Goal: Transaction & Acquisition: Purchase product/service

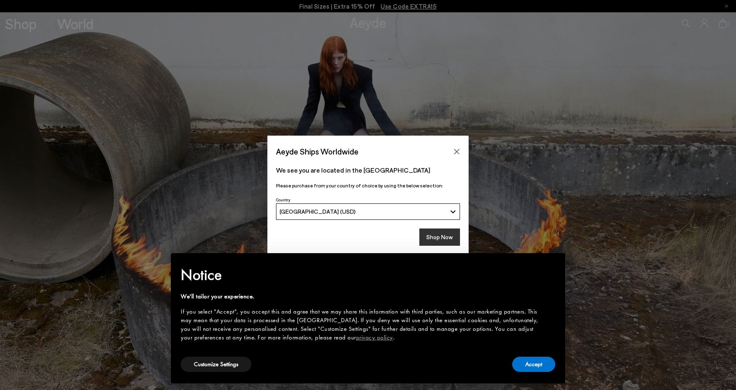
click at [445, 236] on button "Shop Now" at bounding box center [440, 236] width 41 height 17
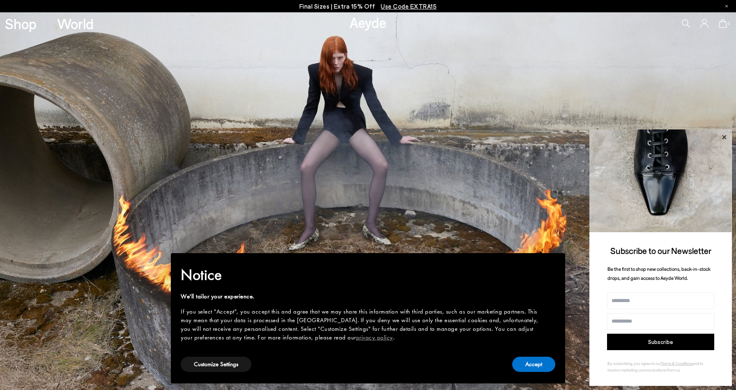
click at [725, 136] on icon at bounding box center [724, 137] width 4 height 4
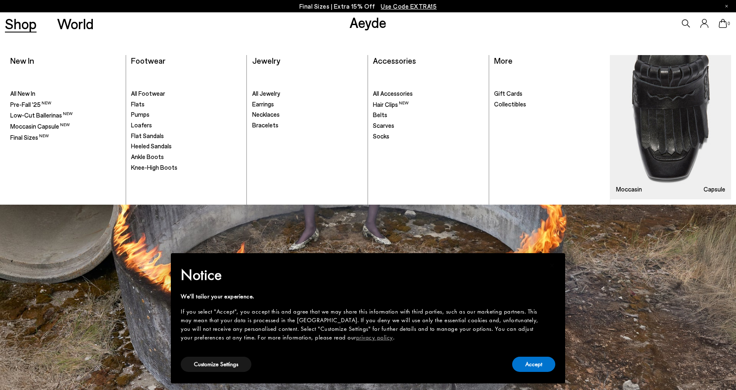
click at [18, 24] on link "Shop" at bounding box center [21, 23] width 32 height 14
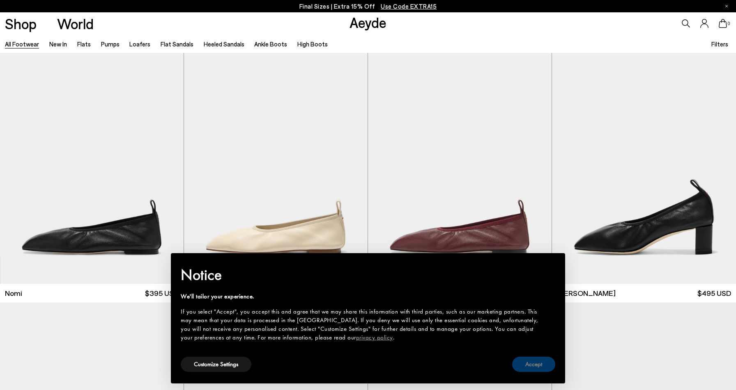
click at [537, 364] on button "Accept" at bounding box center [533, 364] width 43 height 15
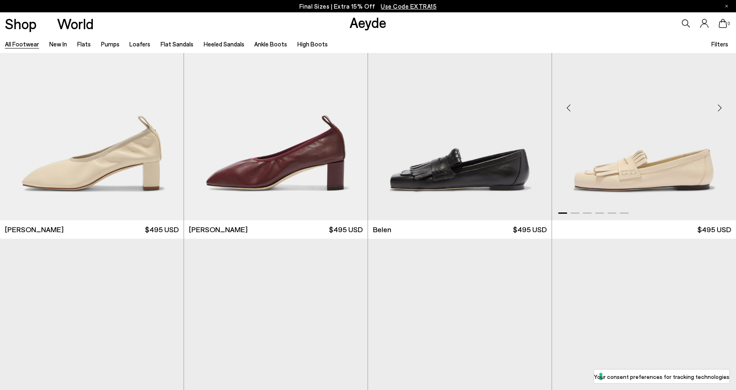
scroll to position [319, 0]
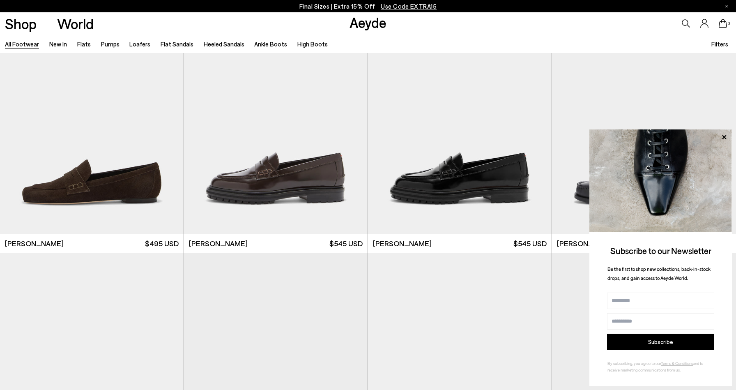
scroll to position [1118, 0]
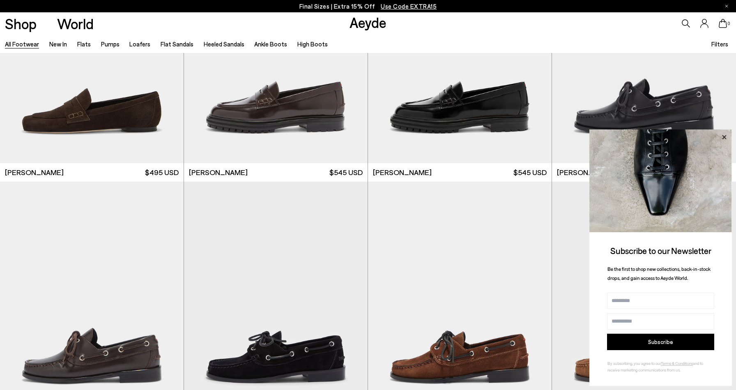
click at [725, 138] on icon at bounding box center [724, 137] width 11 height 11
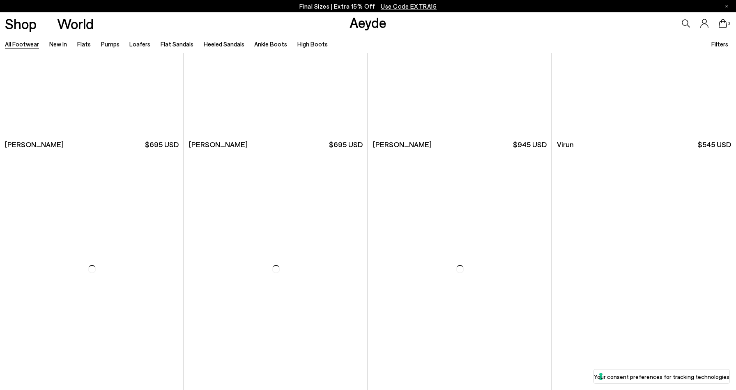
scroll to position [3493, 0]
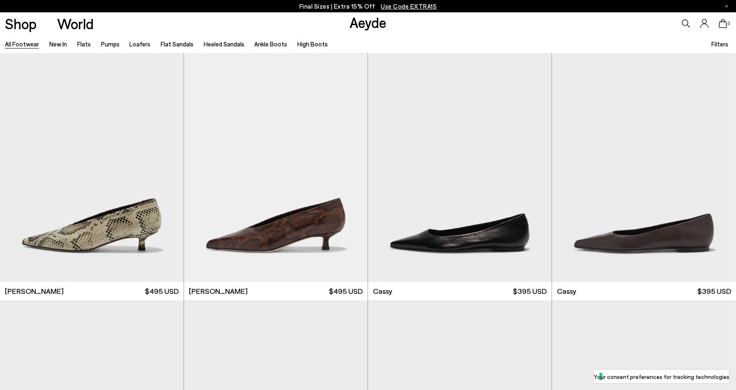
scroll to position [3953, 0]
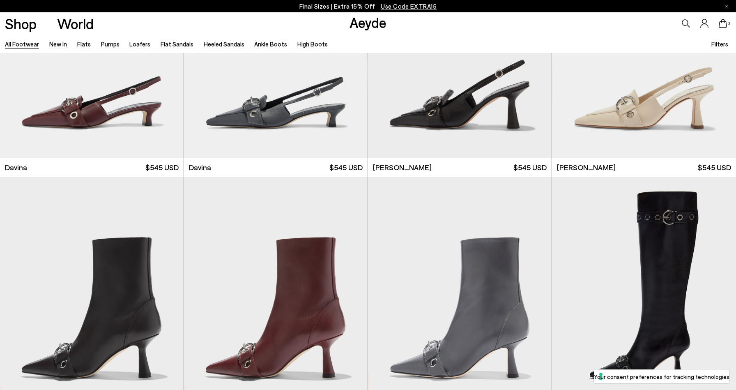
scroll to position [5861, 0]
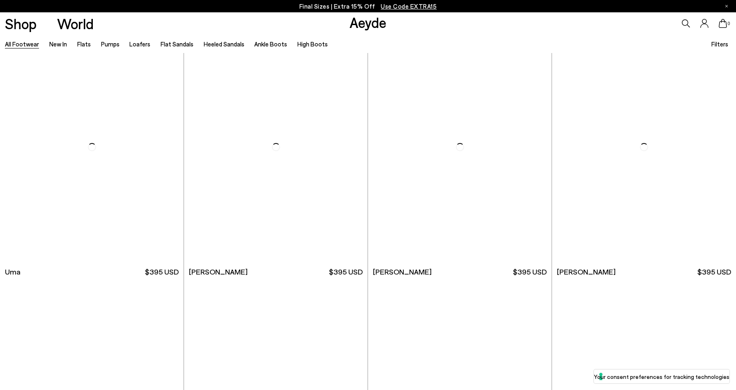
scroll to position [7771, 0]
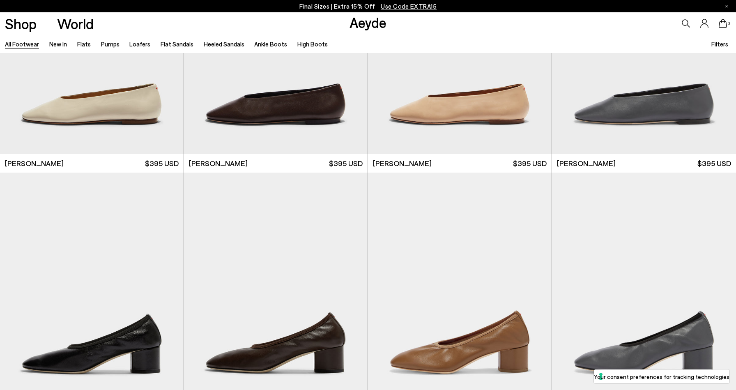
scroll to position [9364, 0]
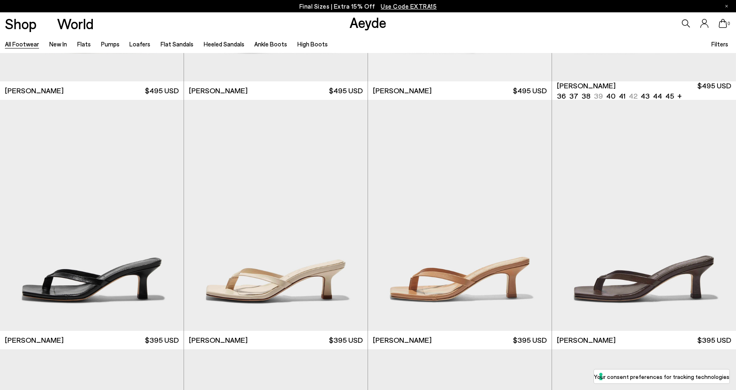
scroll to position [10428, 0]
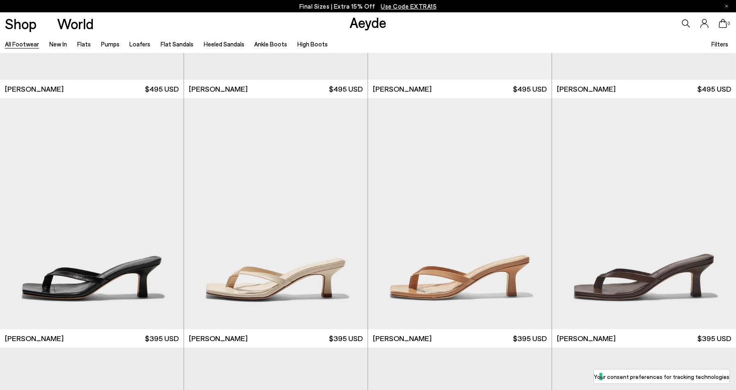
scroll to position [11850, 0]
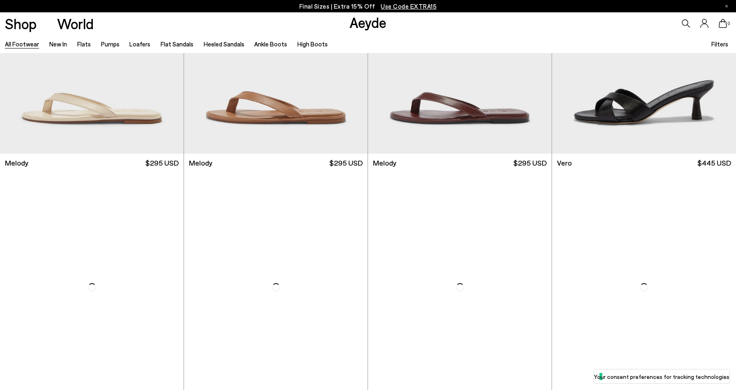
click at [21, 44] on link "All Footwear" at bounding box center [22, 43] width 34 height 7
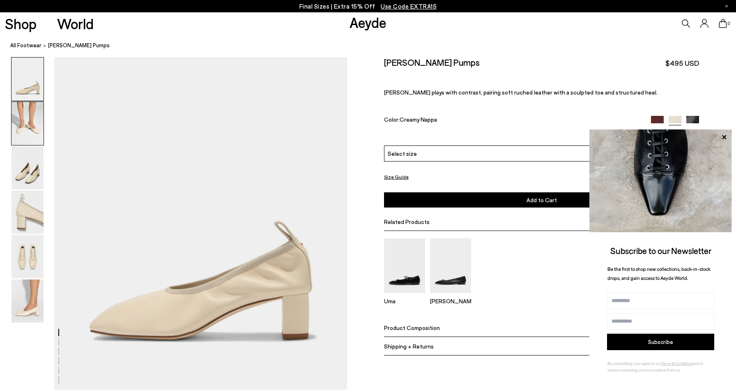
click at [21, 125] on img at bounding box center [28, 123] width 32 height 43
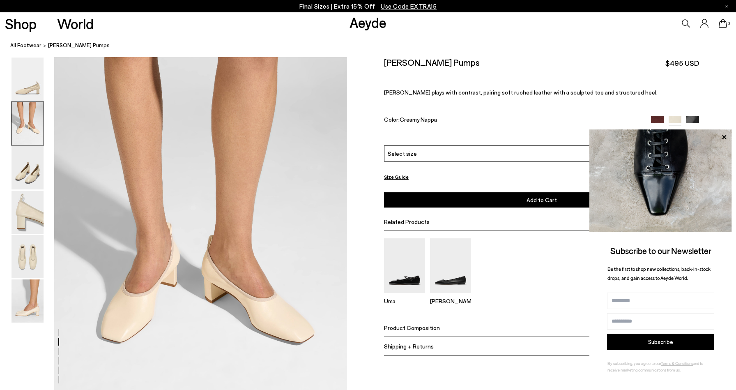
scroll to position [335, 0]
click at [21, 160] on img at bounding box center [28, 167] width 32 height 43
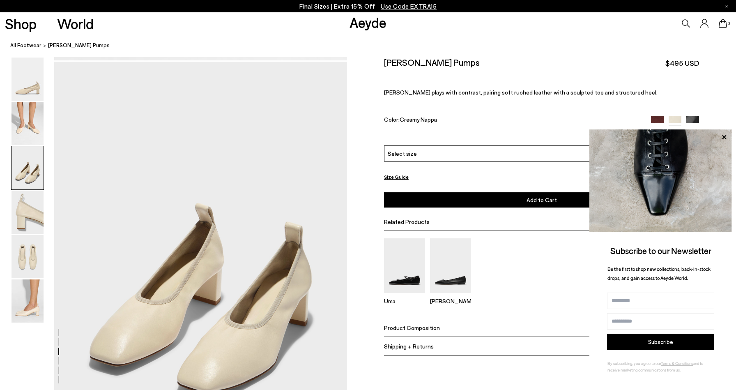
scroll to position [727, 0]
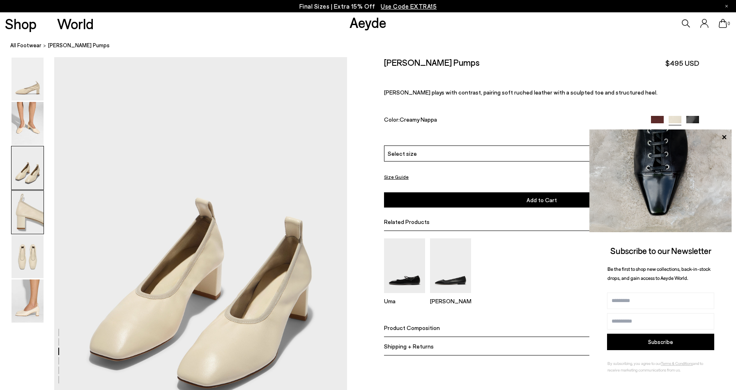
click at [22, 196] on img at bounding box center [28, 212] width 32 height 43
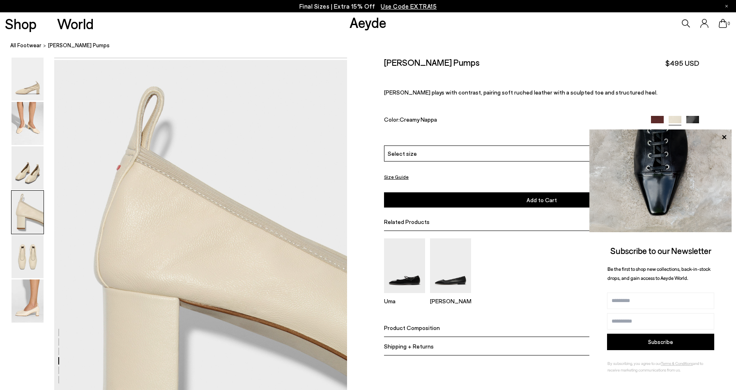
scroll to position [1119, 0]
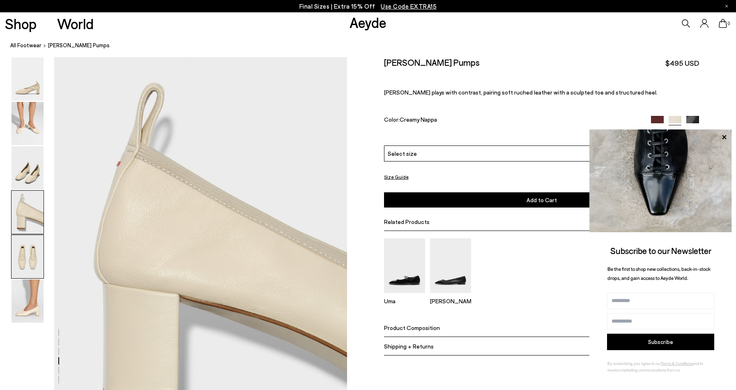
click at [19, 265] on img at bounding box center [28, 256] width 32 height 43
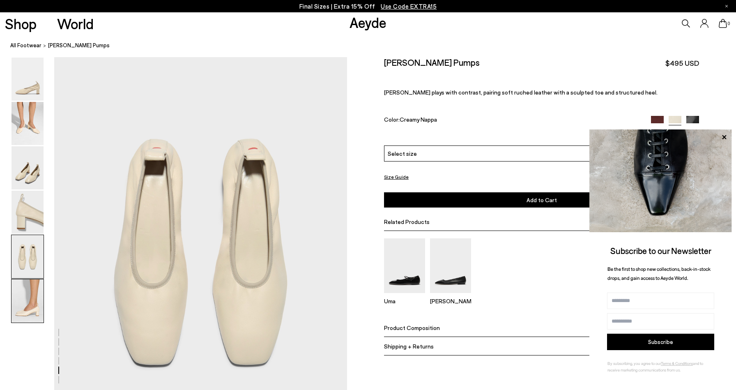
click at [25, 295] on img at bounding box center [28, 300] width 32 height 43
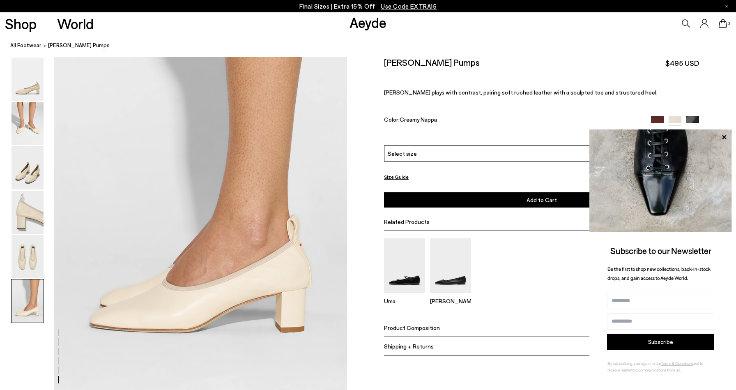
scroll to position [1960, 0]
click at [723, 135] on icon at bounding box center [724, 137] width 4 height 4
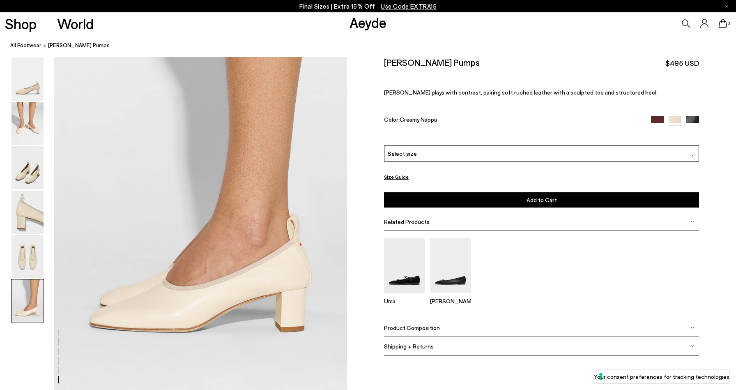
click at [505, 150] on div "Select size" at bounding box center [542, 153] width 316 height 16
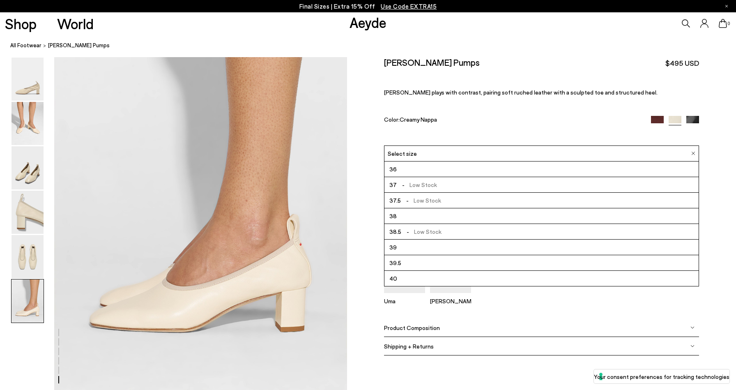
click at [451, 185] on li "37 - Low Stock" at bounding box center [542, 185] width 315 height 16
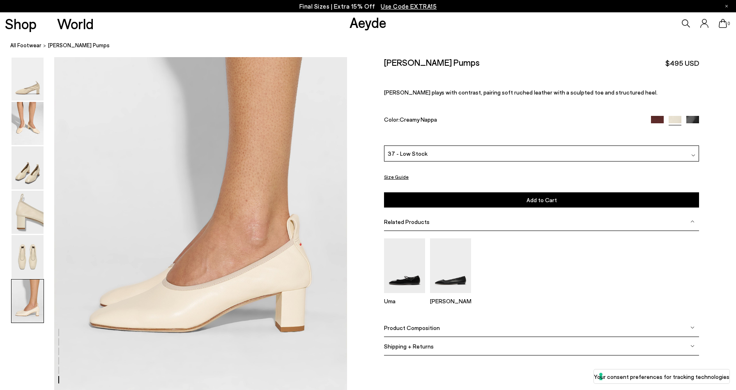
click at [399, 176] on button "Size Guide" at bounding box center [396, 177] width 25 height 10
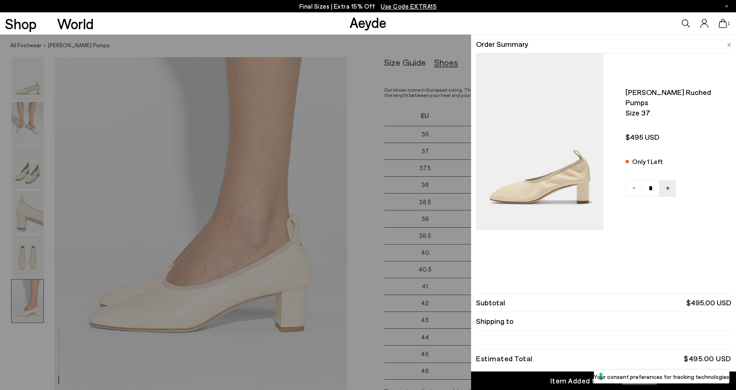
click at [728, 41] on span at bounding box center [729, 43] width 4 height 11
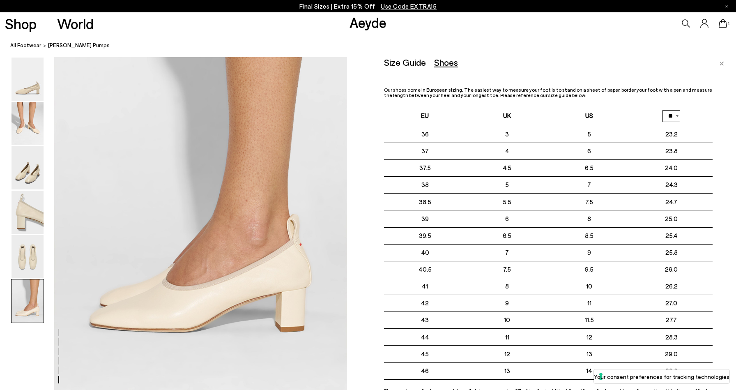
click at [724, 58] on link "Close" at bounding box center [722, 62] width 5 height 10
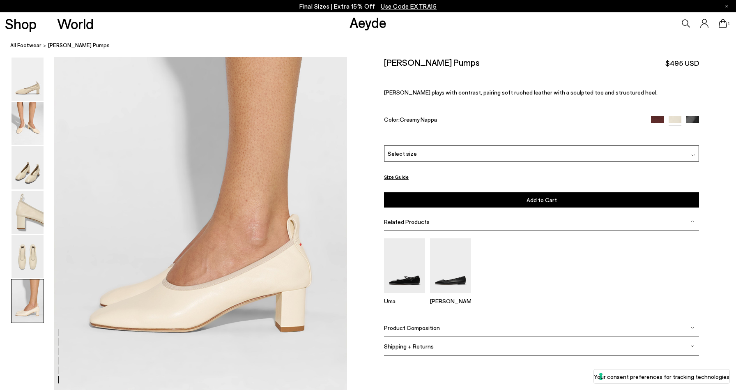
click at [431, 152] on div "Select size" at bounding box center [542, 153] width 316 height 16
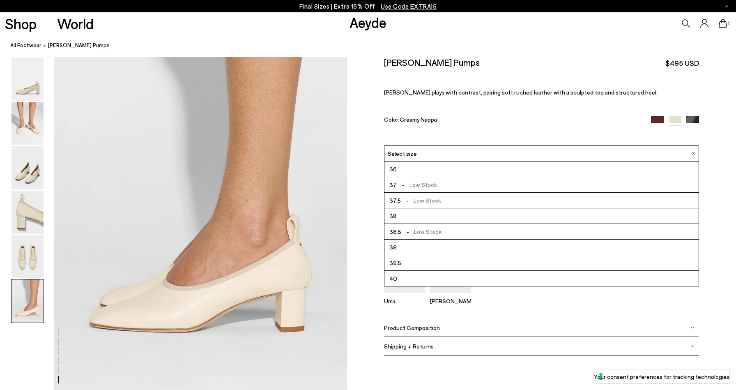
click at [424, 199] on span "- Low Stock" at bounding box center [421, 200] width 40 height 10
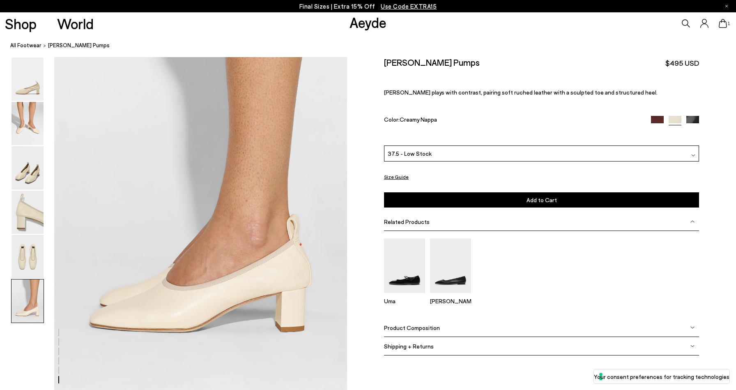
click at [430, 200] on button "Add to Cart Select a Size First" at bounding box center [542, 199] width 316 height 15
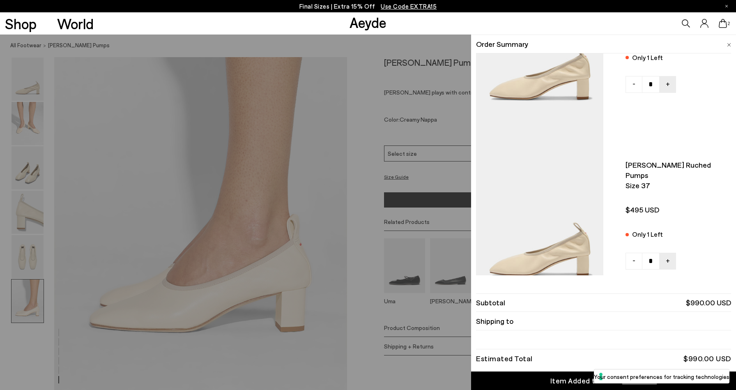
scroll to position [132, 0]
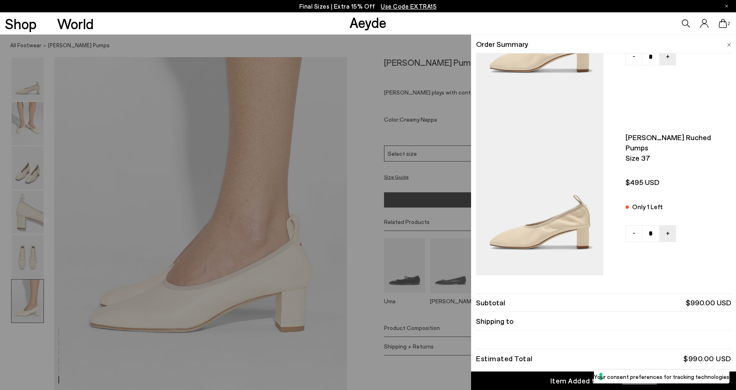
click at [634, 228] on span "-" at bounding box center [634, 232] width 3 height 11
type input "*"
click at [633, 227] on span "-" at bounding box center [634, 232] width 3 height 11
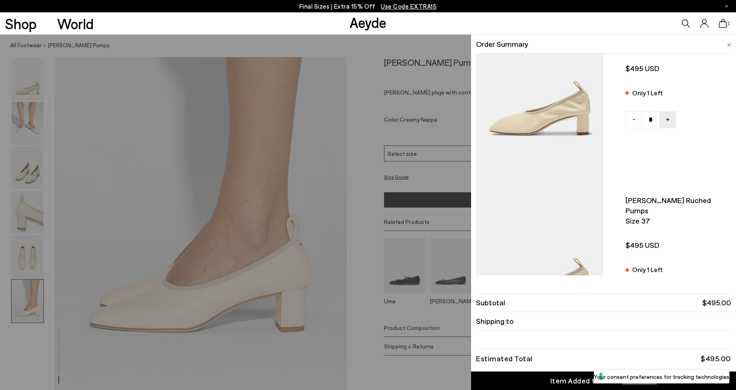
scroll to position [0, 0]
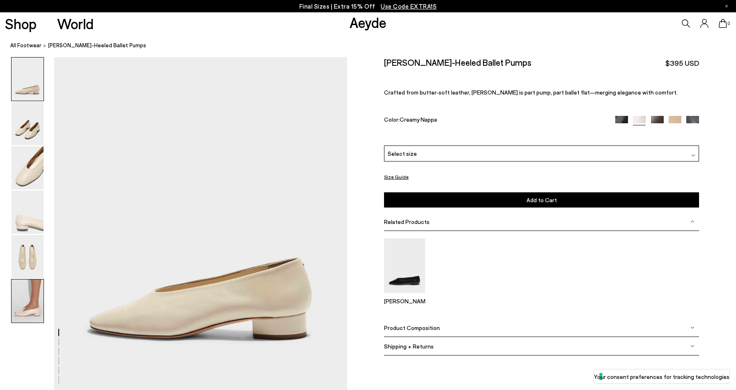
click at [36, 315] on img at bounding box center [28, 300] width 32 height 43
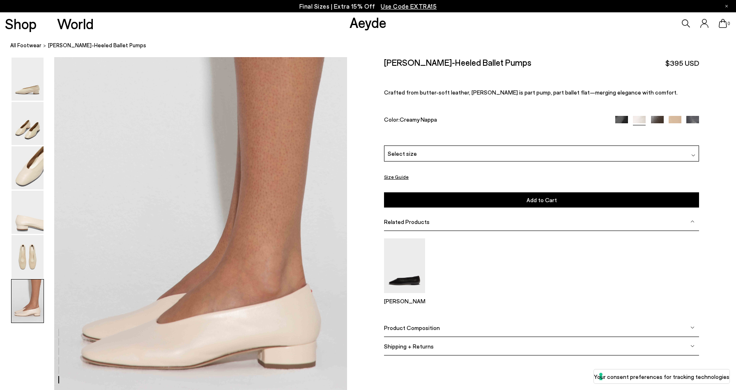
scroll to position [1960, 0]
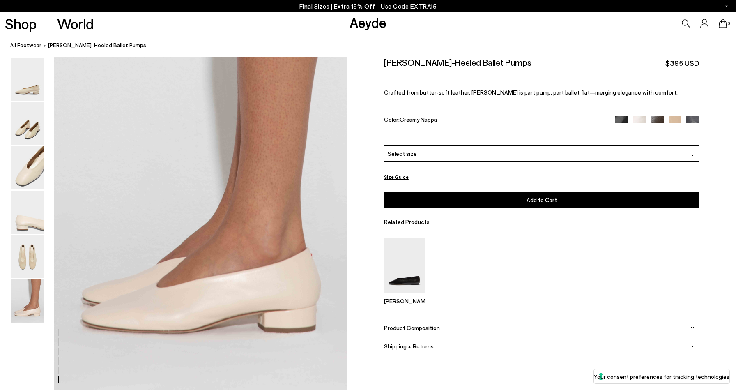
click at [21, 122] on img at bounding box center [28, 123] width 32 height 43
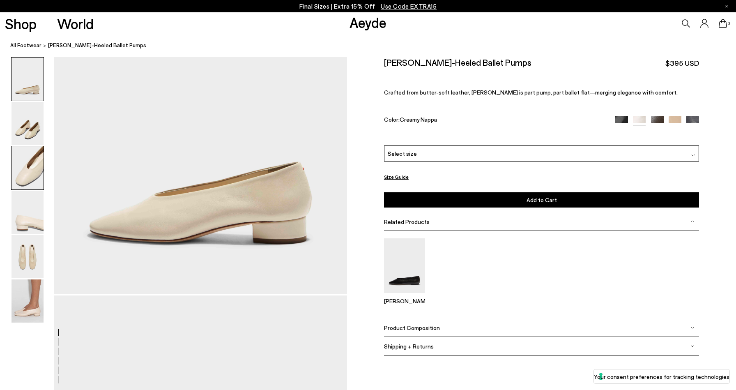
scroll to position [0, 0]
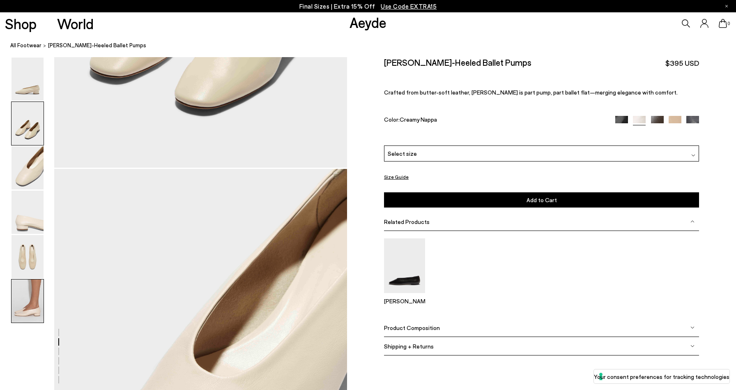
click at [25, 297] on img at bounding box center [28, 300] width 32 height 43
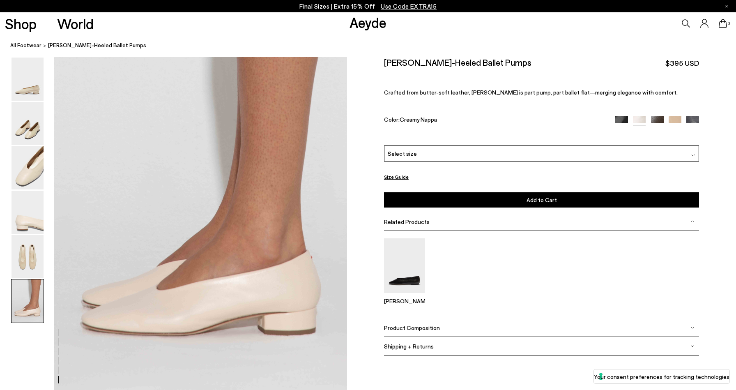
scroll to position [1960, 0]
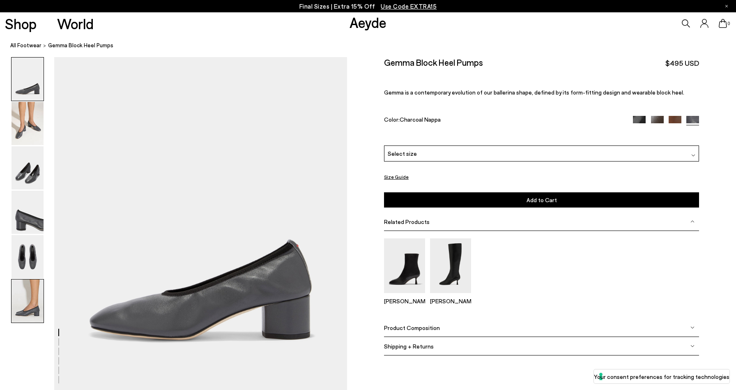
click at [23, 305] on img at bounding box center [28, 300] width 32 height 43
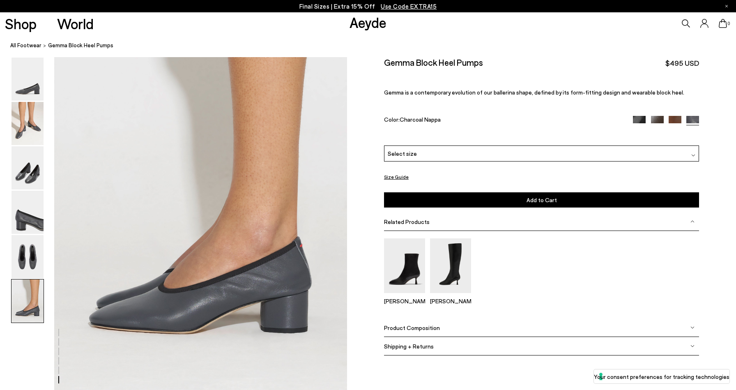
scroll to position [1960, 0]
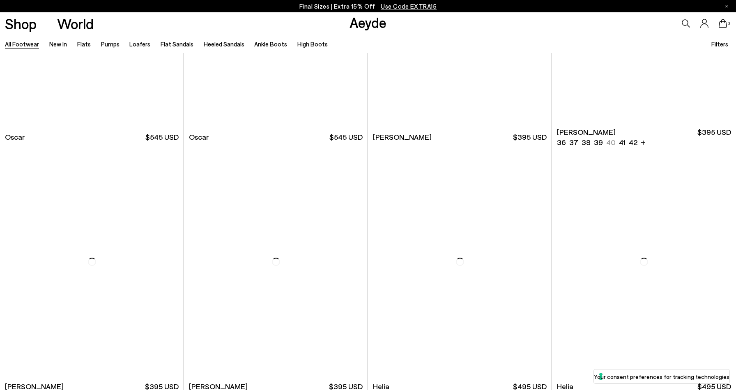
scroll to position [1906, 0]
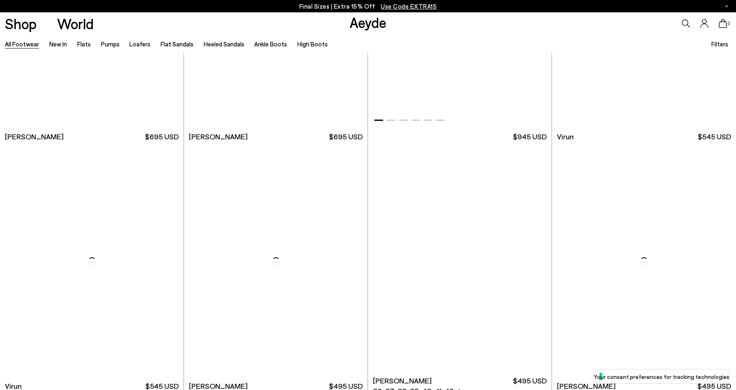
scroll to position [3284, 0]
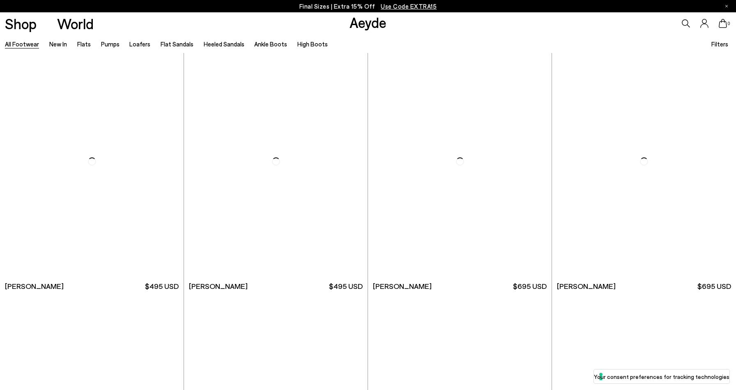
scroll to position [4747, 0]
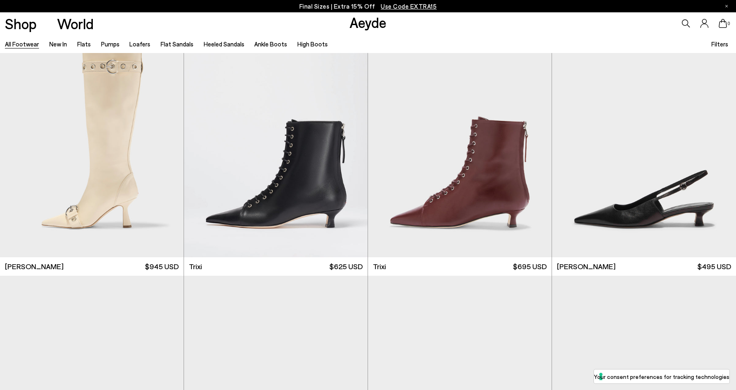
scroll to position [6262, 0]
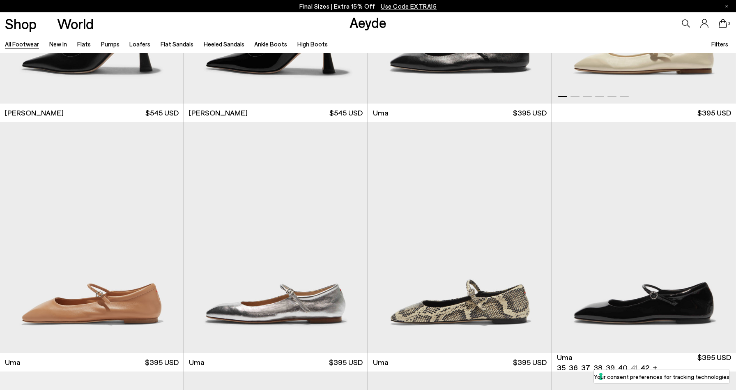
scroll to position [7488, 0]
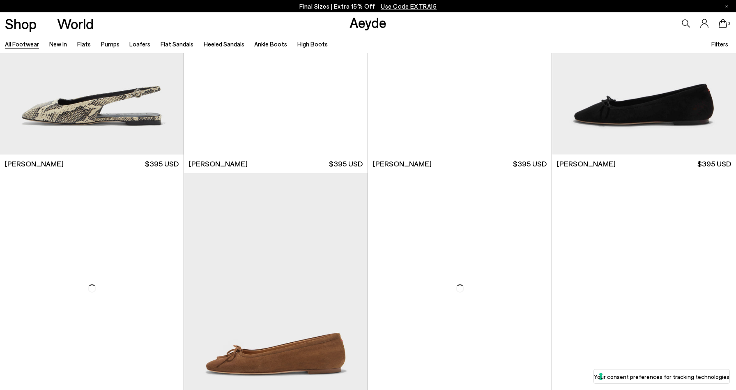
scroll to position [8858, 0]
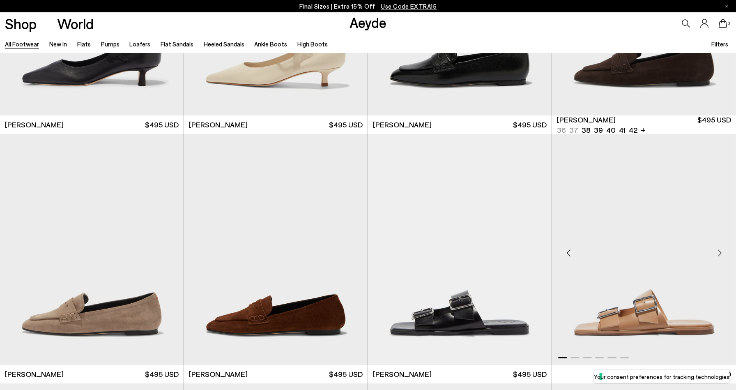
scroll to position [10088, 0]
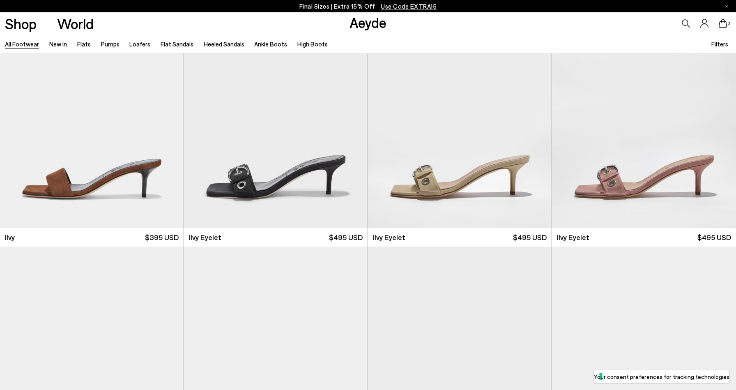
scroll to position [11215, 0]
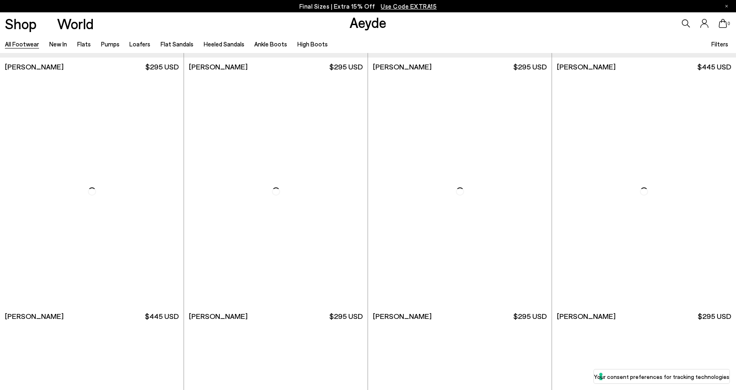
scroll to position [13407, 0]
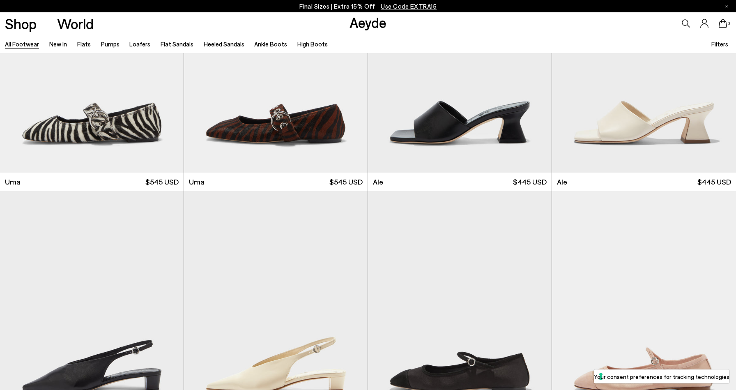
scroll to position [14847, 0]
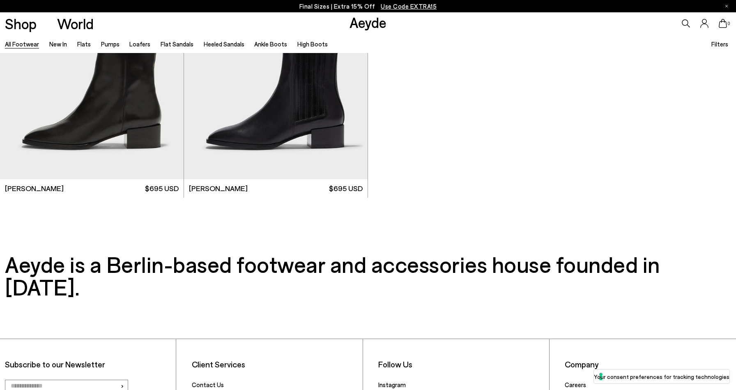
scroll to position [17330, 0]
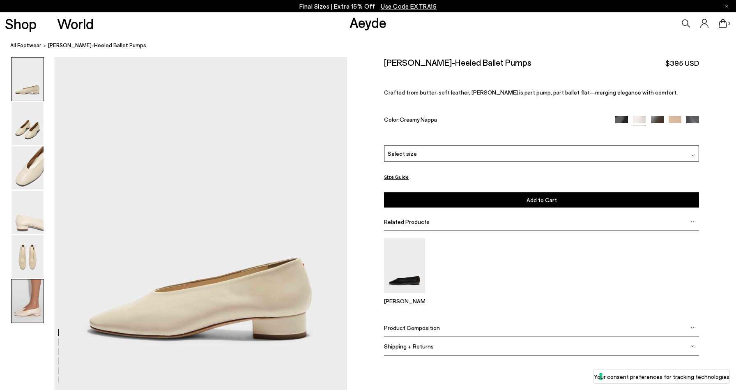
click at [12, 314] on img at bounding box center [28, 300] width 32 height 43
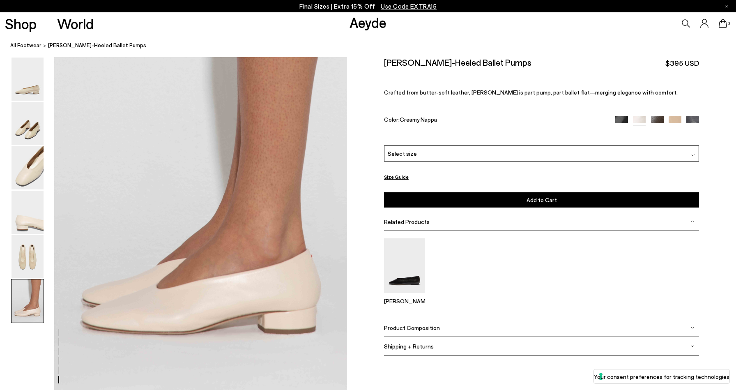
scroll to position [1960, 0]
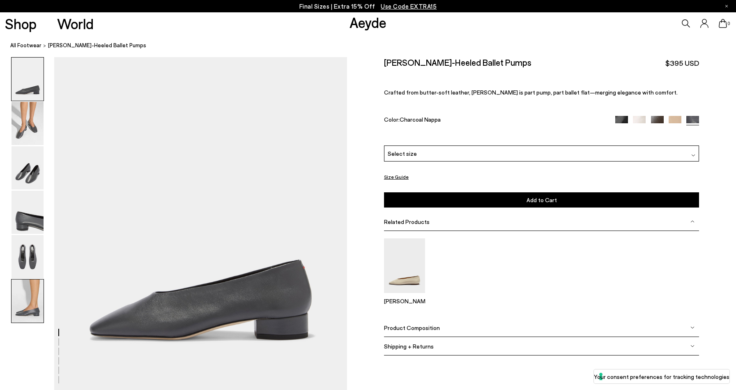
click at [32, 309] on img at bounding box center [28, 300] width 32 height 43
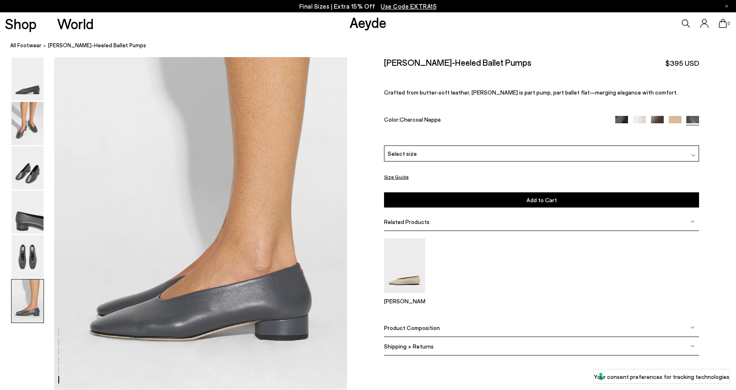
scroll to position [1960, 0]
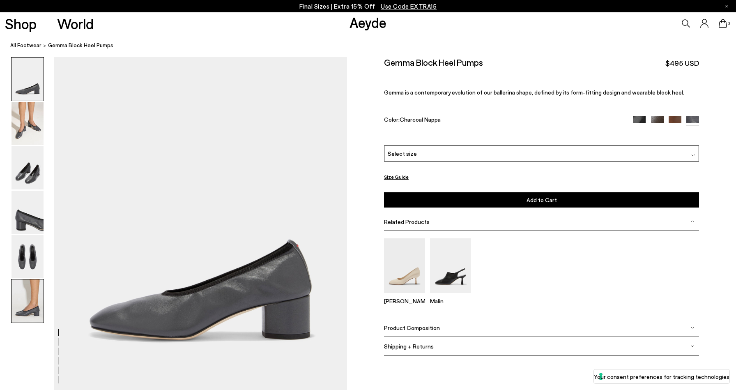
click at [25, 309] on img at bounding box center [28, 300] width 32 height 43
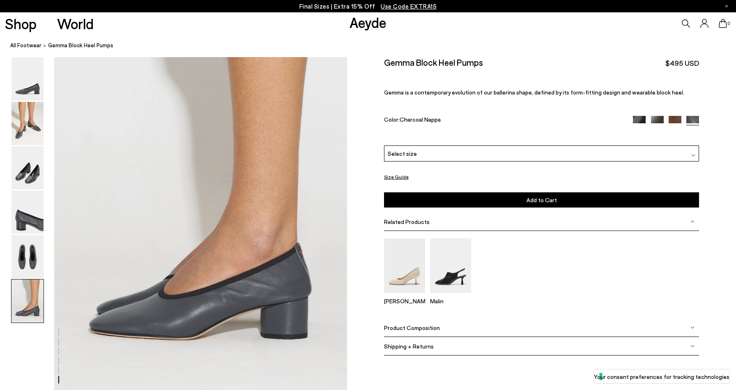
scroll to position [1960, 0]
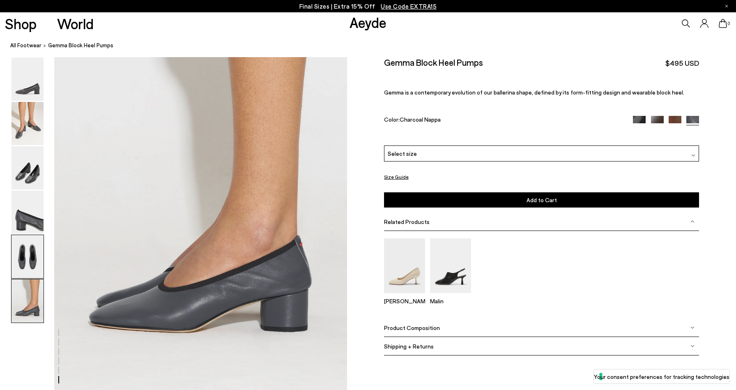
click at [23, 240] on img at bounding box center [28, 256] width 32 height 43
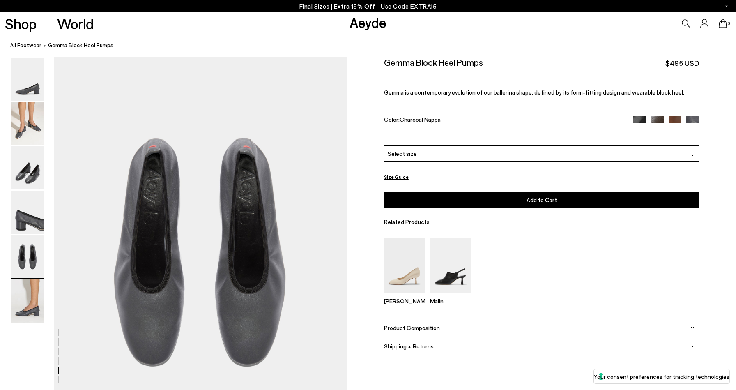
click at [29, 129] on img at bounding box center [28, 123] width 32 height 43
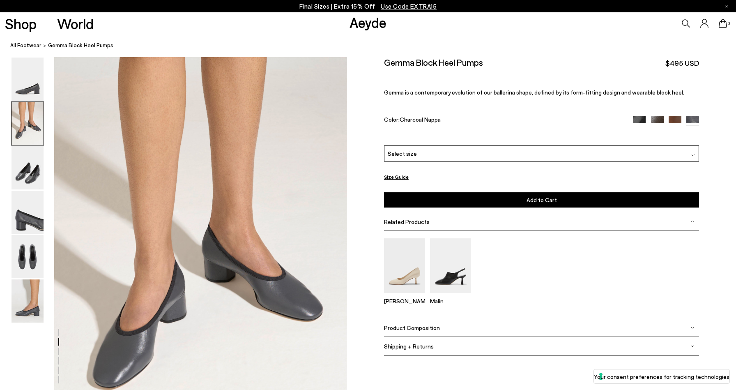
scroll to position [335, 0]
